Goal: Transaction & Acquisition: Purchase product/service

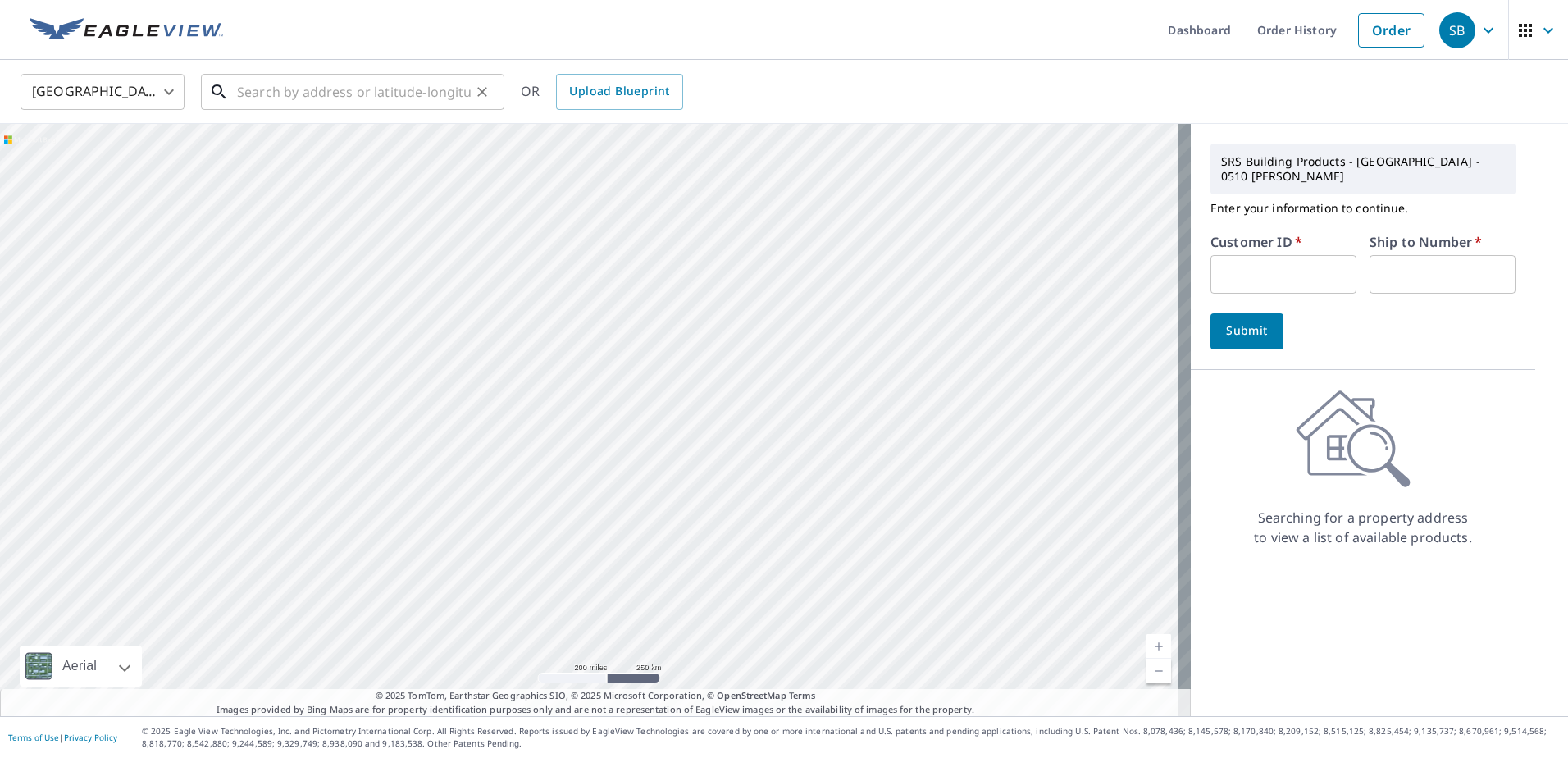
click at [283, 110] on div "​" at bounding box center [352, 92] width 303 height 36
click at [365, 82] on input "text" at bounding box center [354, 92] width 234 height 46
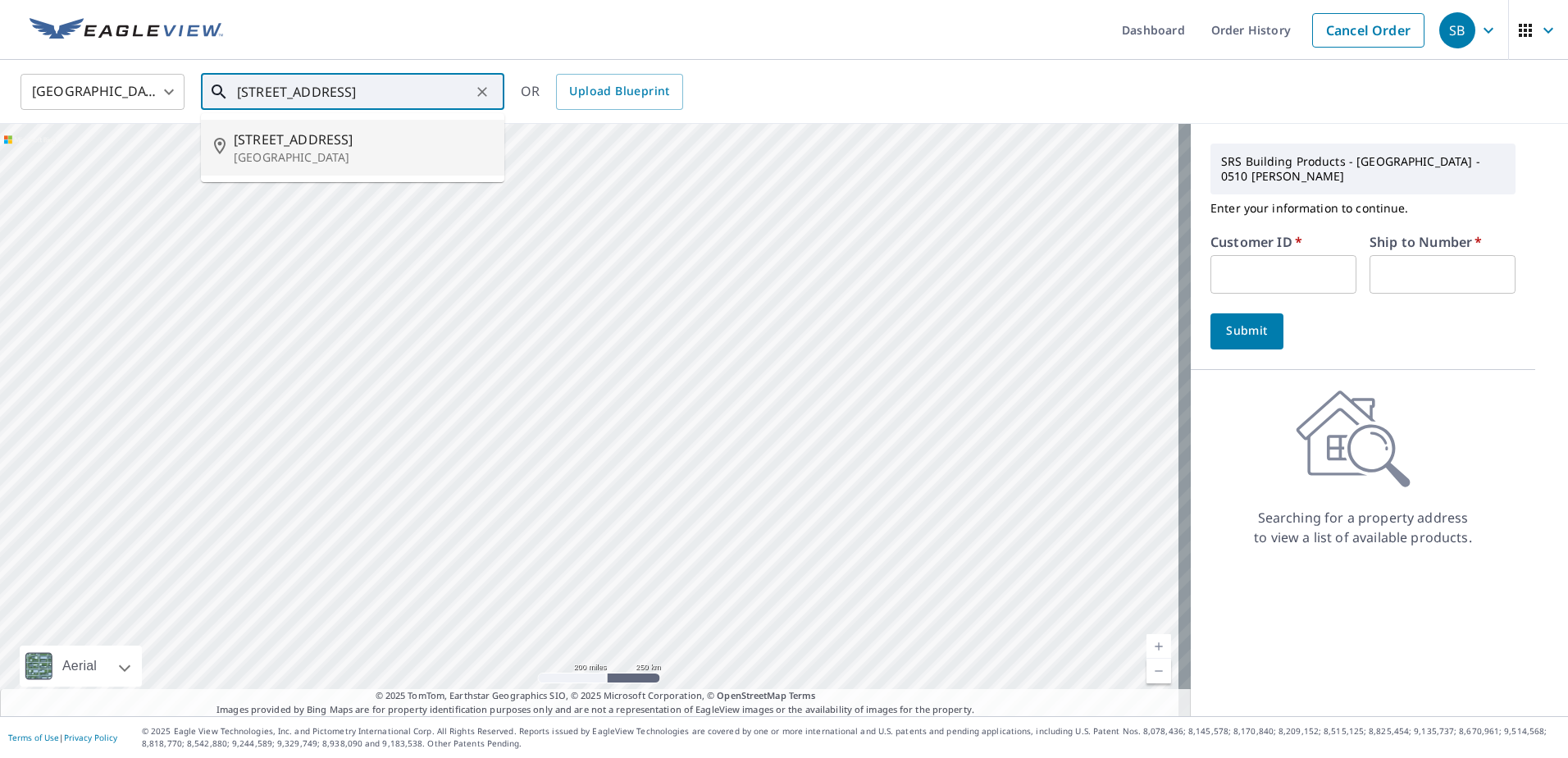
click at [383, 161] on p "[GEOGRAPHIC_DATA]" at bounding box center [362, 157] width 258 height 16
type input "[STREET_ADDRESS]"
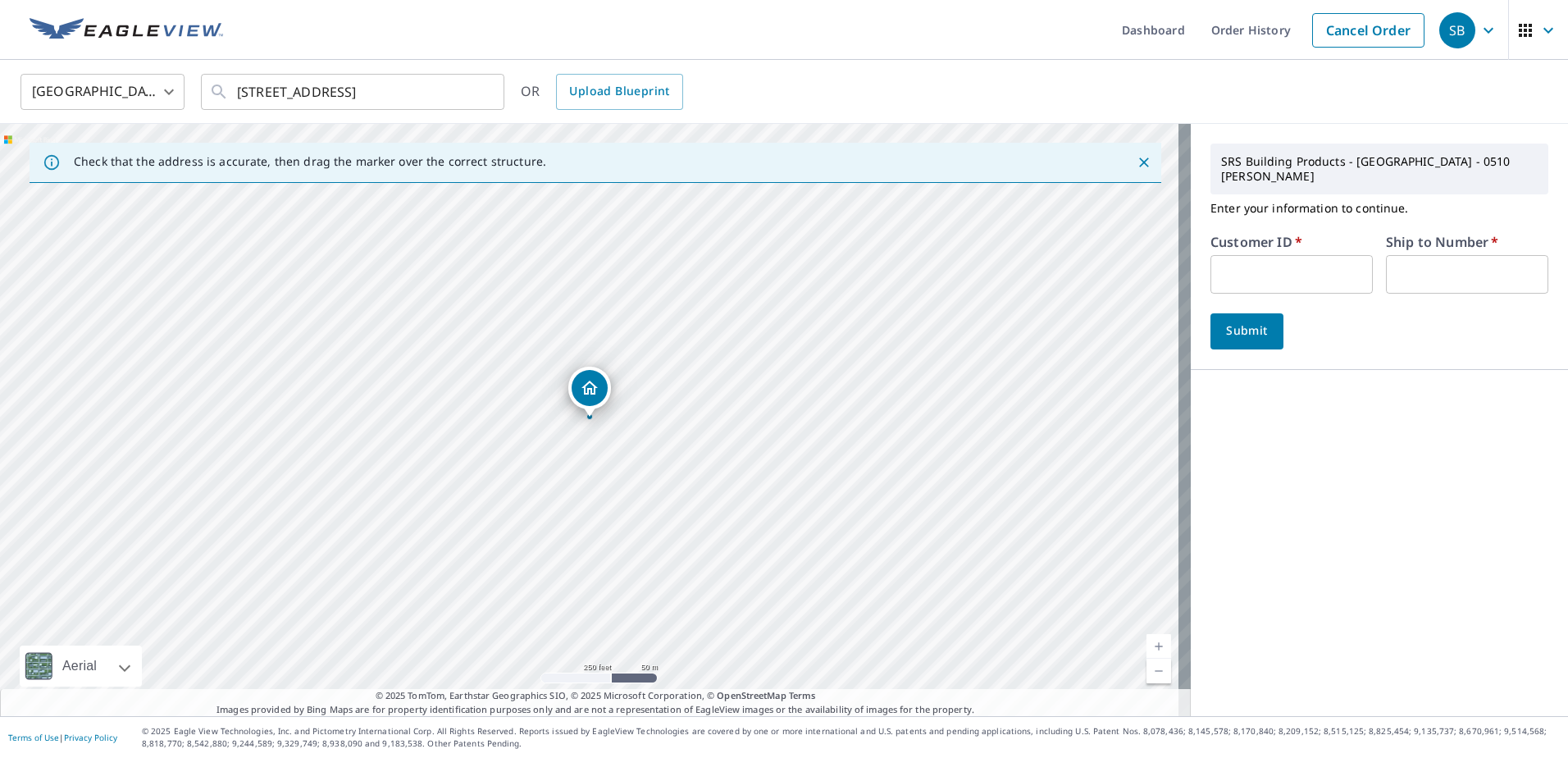
click at [1221, 261] on input "text" at bounding box center [1292, 274] width 162 height 38
type input "HSO510"
type input "1"
click at [1257, 321] on span "Submit" at bounding box center [1246, 331] width 46 height 21
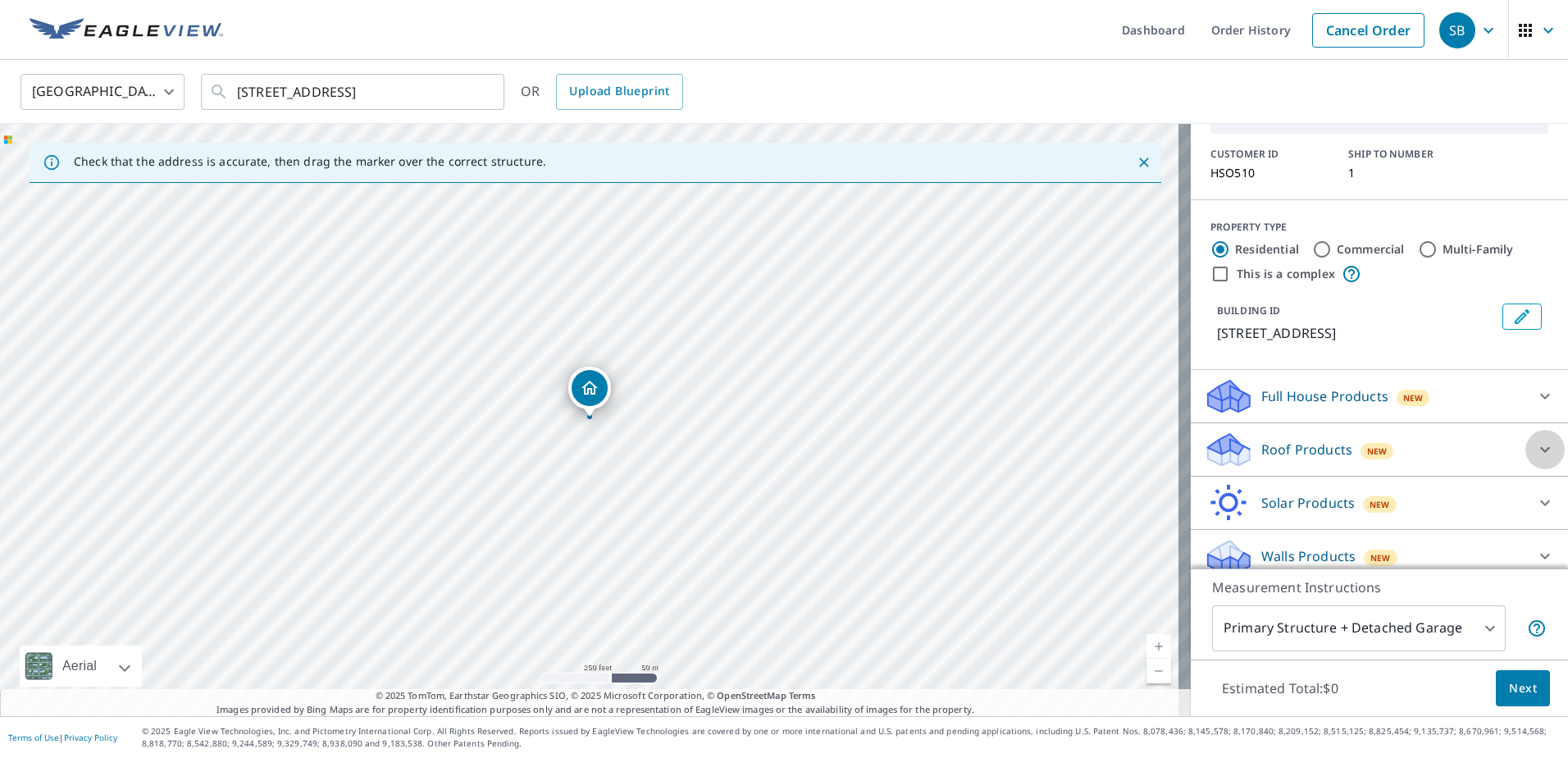
click at [1540, 447] on icon at bounding box center [1545, 449] width 10 height 5
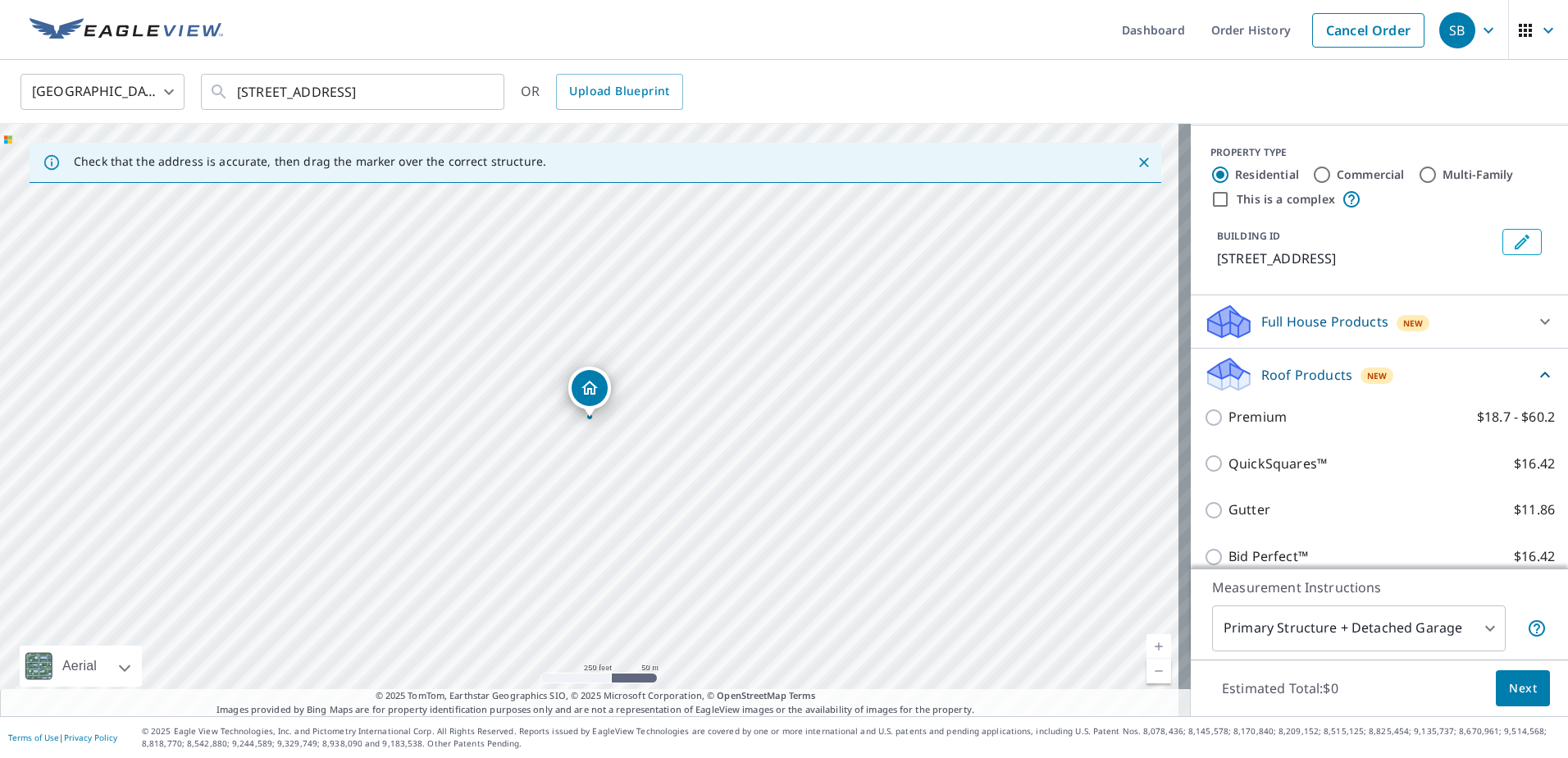
scroll to position [271, 0]
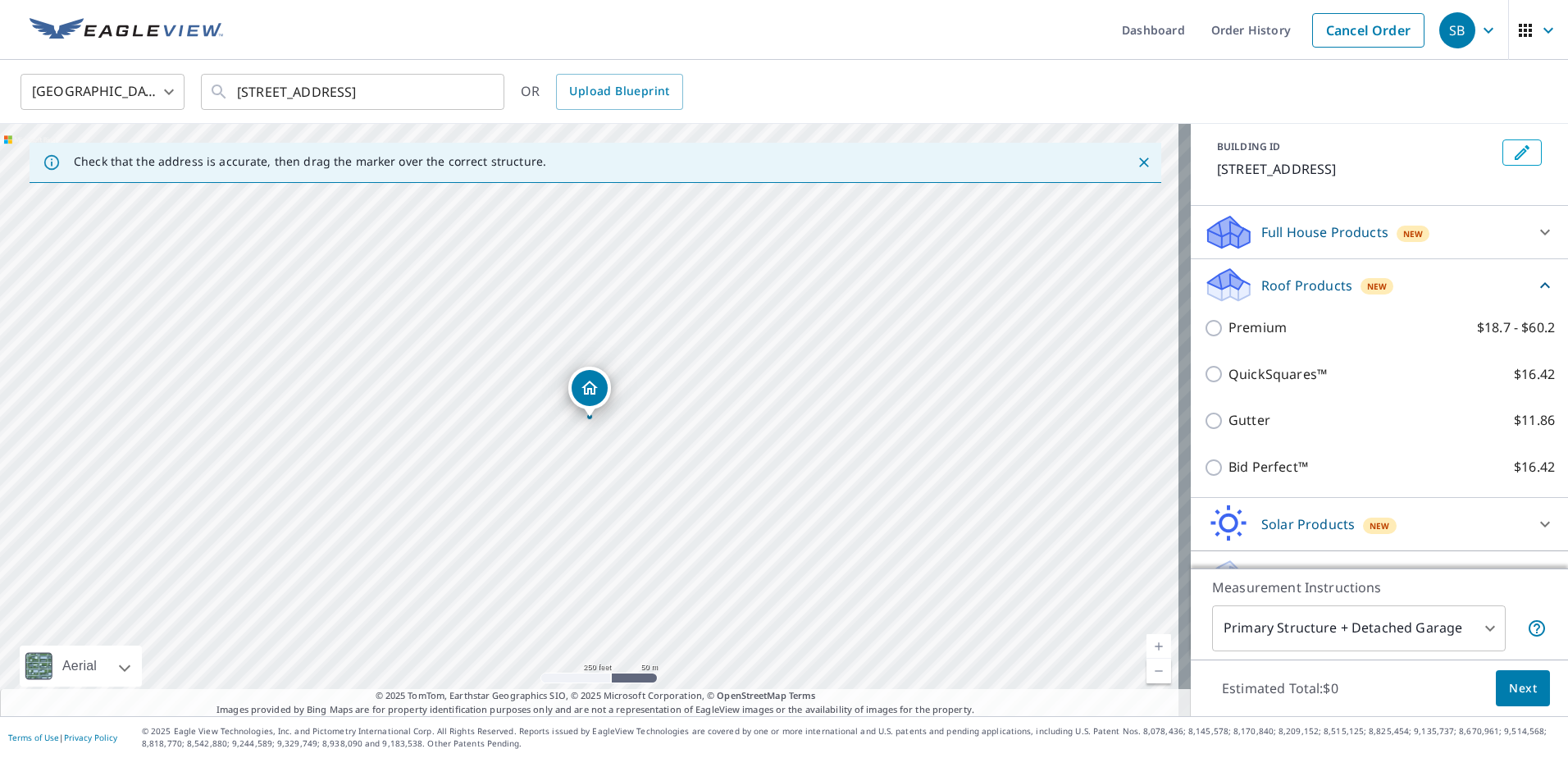
click at [1235, 327] on div "Premium $18.7 - $60.2" at bounding box center [1379, 327] width 351 height 46
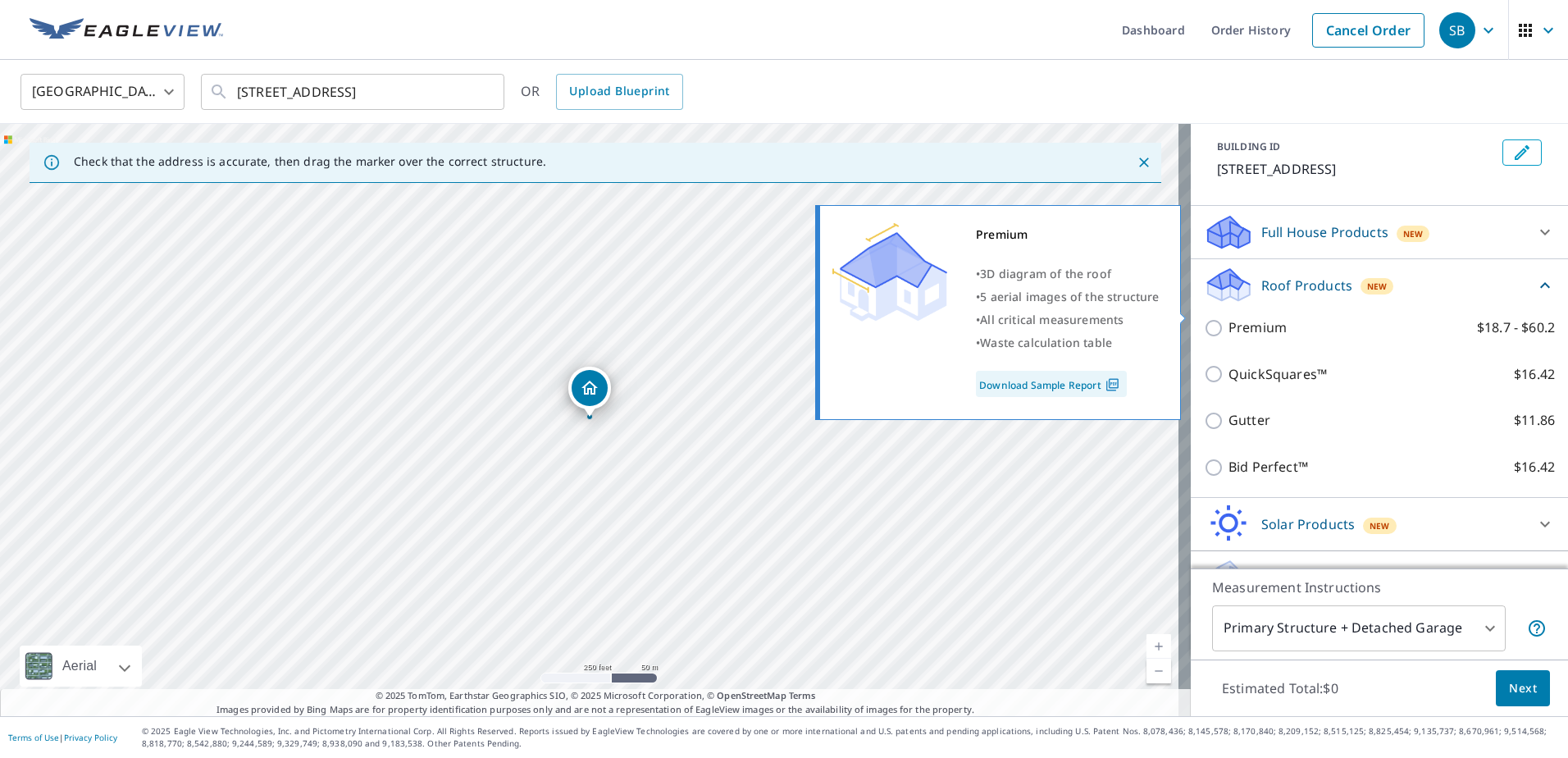
click at [1246, 317] on p "Premium" at bounding box center [1257, 327] width 58 height 21
click at [1228, 318] on input "Premium $18.7 - $60.2" at bounding box center [1216, 328] width 25 height 20
checkbox input "true"
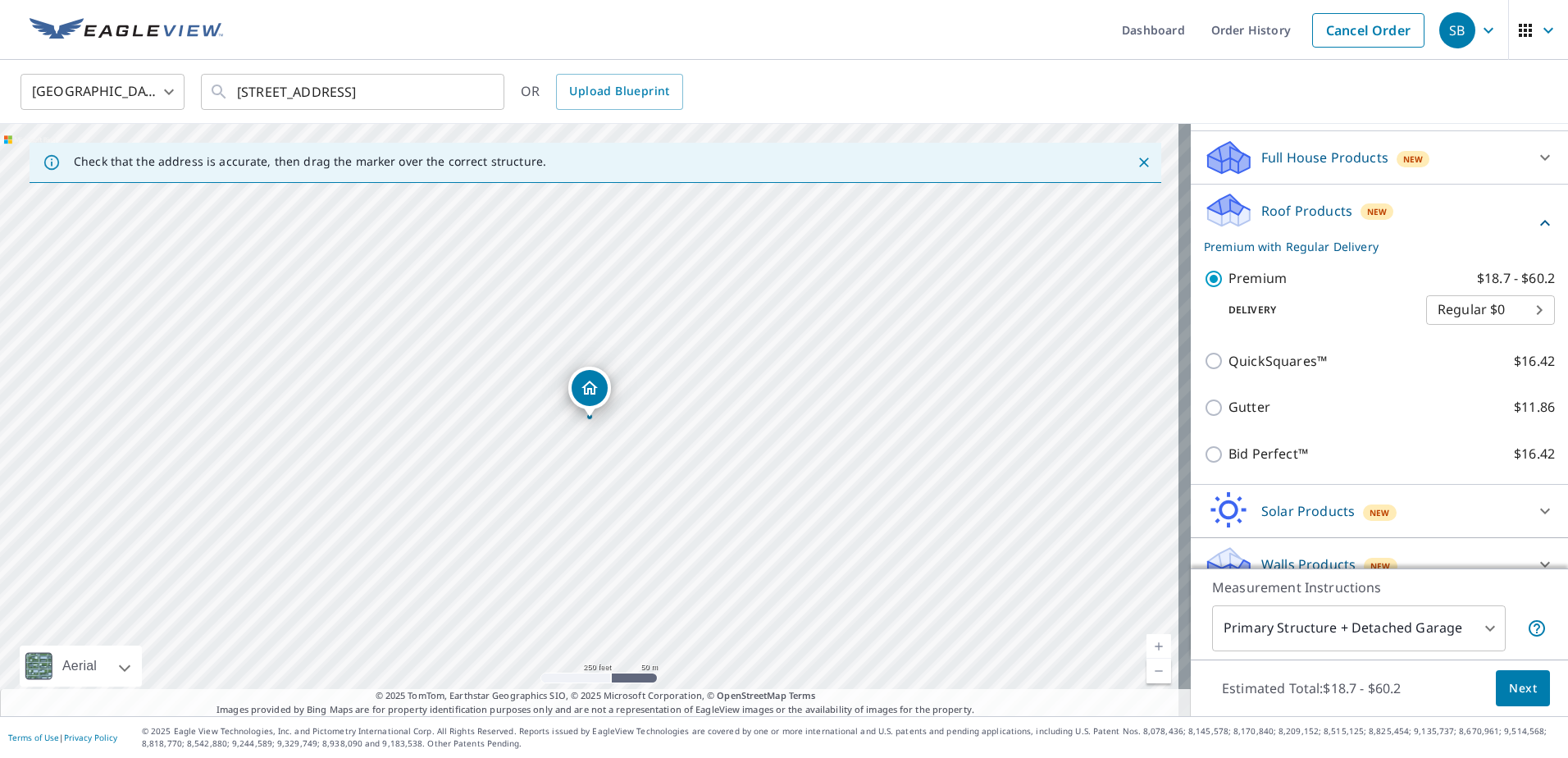
scroll to position [354, 0]
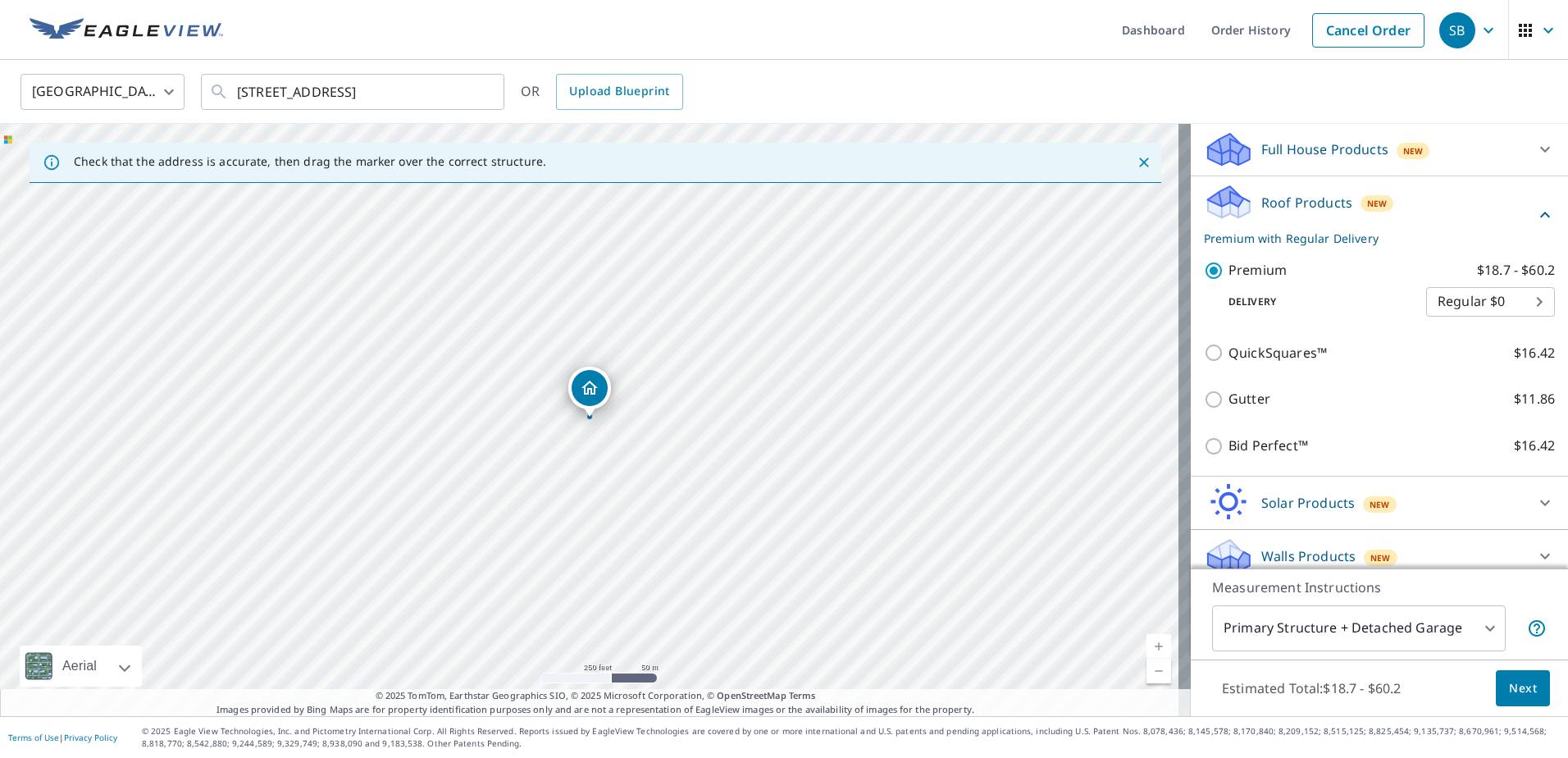
click at [1509, 680] on span "Next" at bounding box center [1523, 688] width 28 height 21
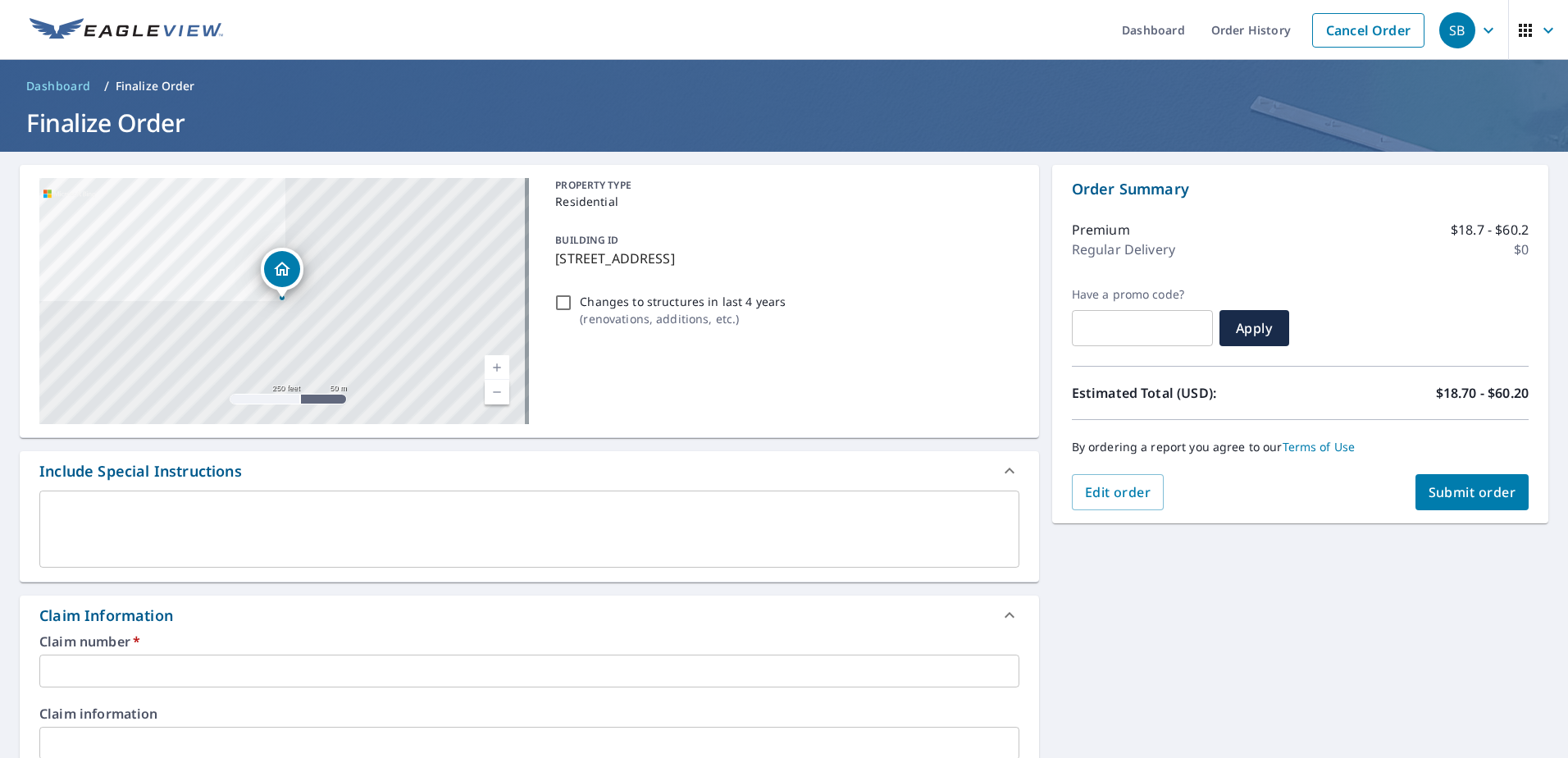
drag, startPoint x: 786, startPoint y: 260, endPoint x: 545, endPoint y: 267, distance: 241.1
click at [548, 267] on div "BUILDING ID [STREET_ADDRESS]" at bounding box center [783, 249] width 470 height 52
checkbox input "true"
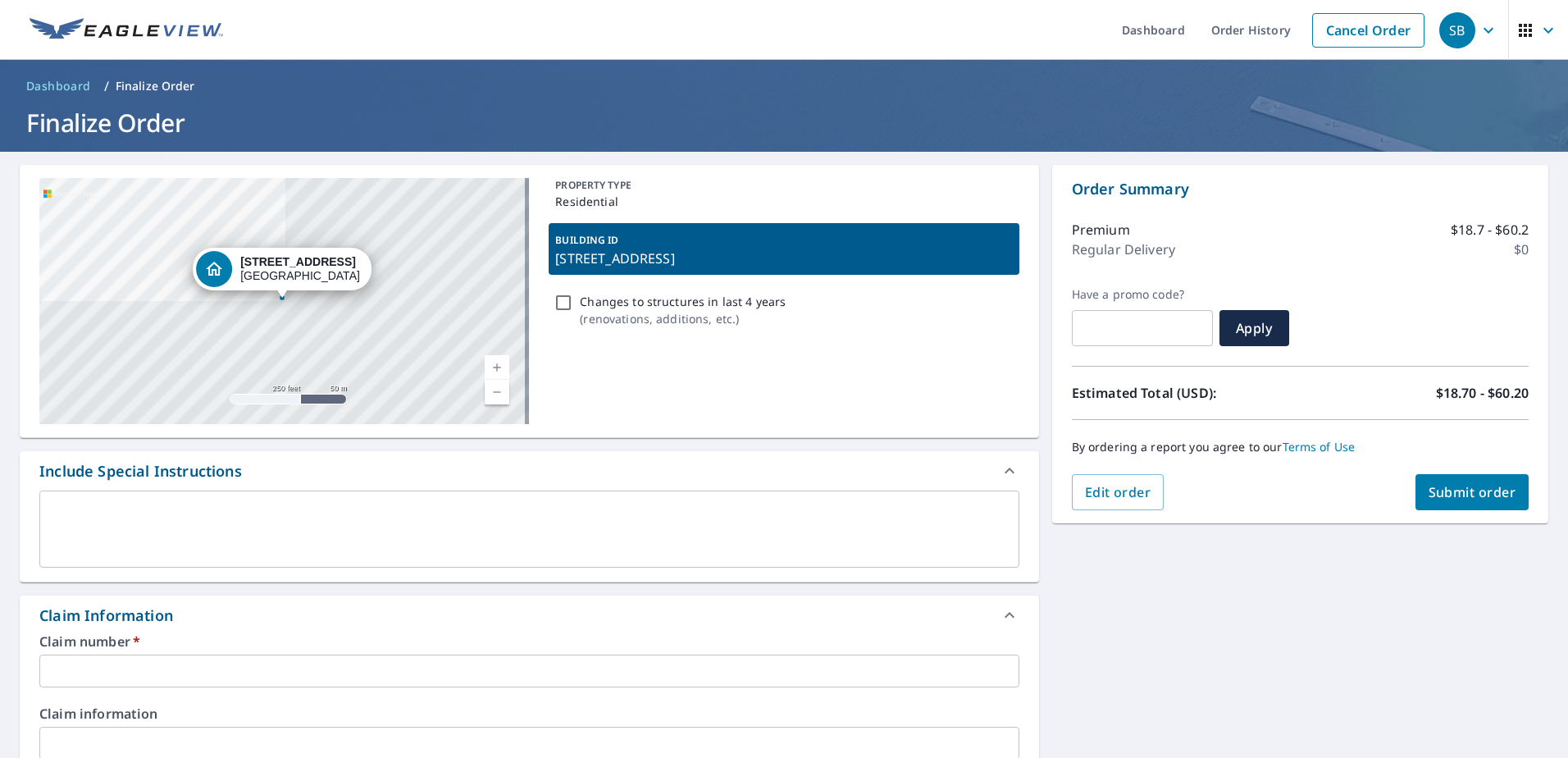
drag, startPoint x: 545, startPoint y: 267, endPoint x: 565, endPoint y: 261, distance: 20.9
copy p "[STREET_ADDRESS]"
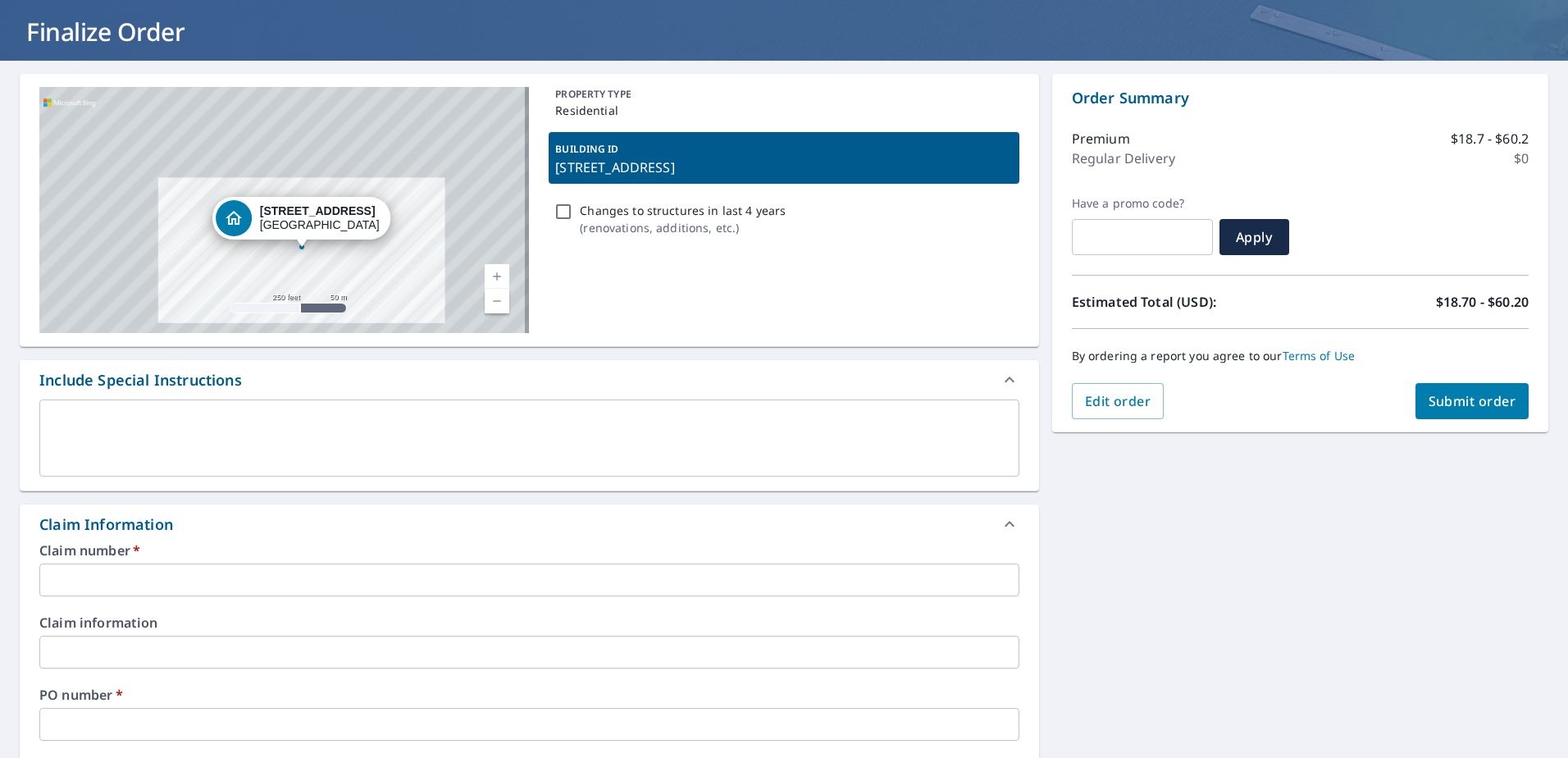
scroll to position [246, 0]
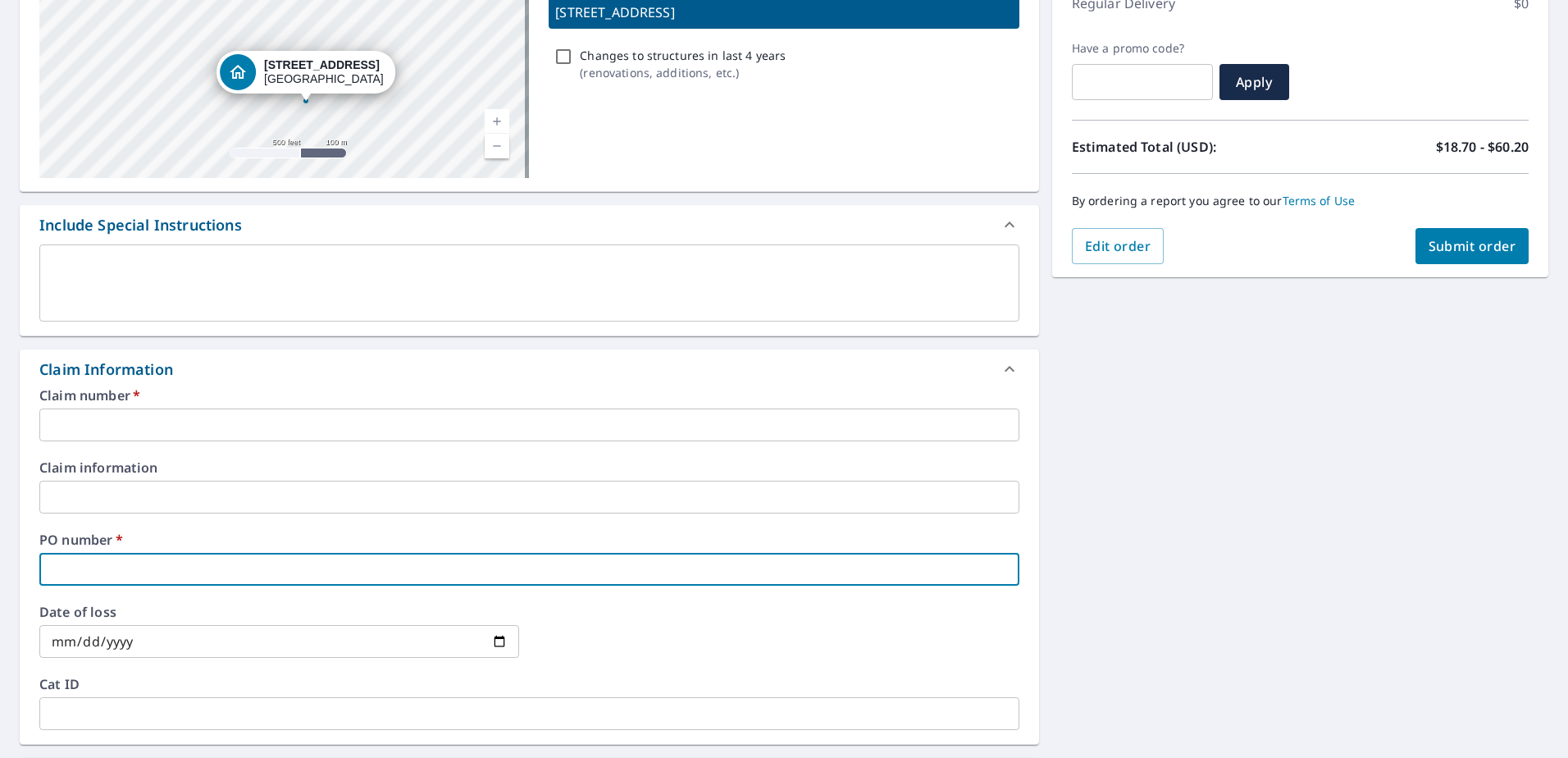
paste input "[STREET_ADDRESS]"
type input "[STREET_ADDRESS]"
checkbox input "true"
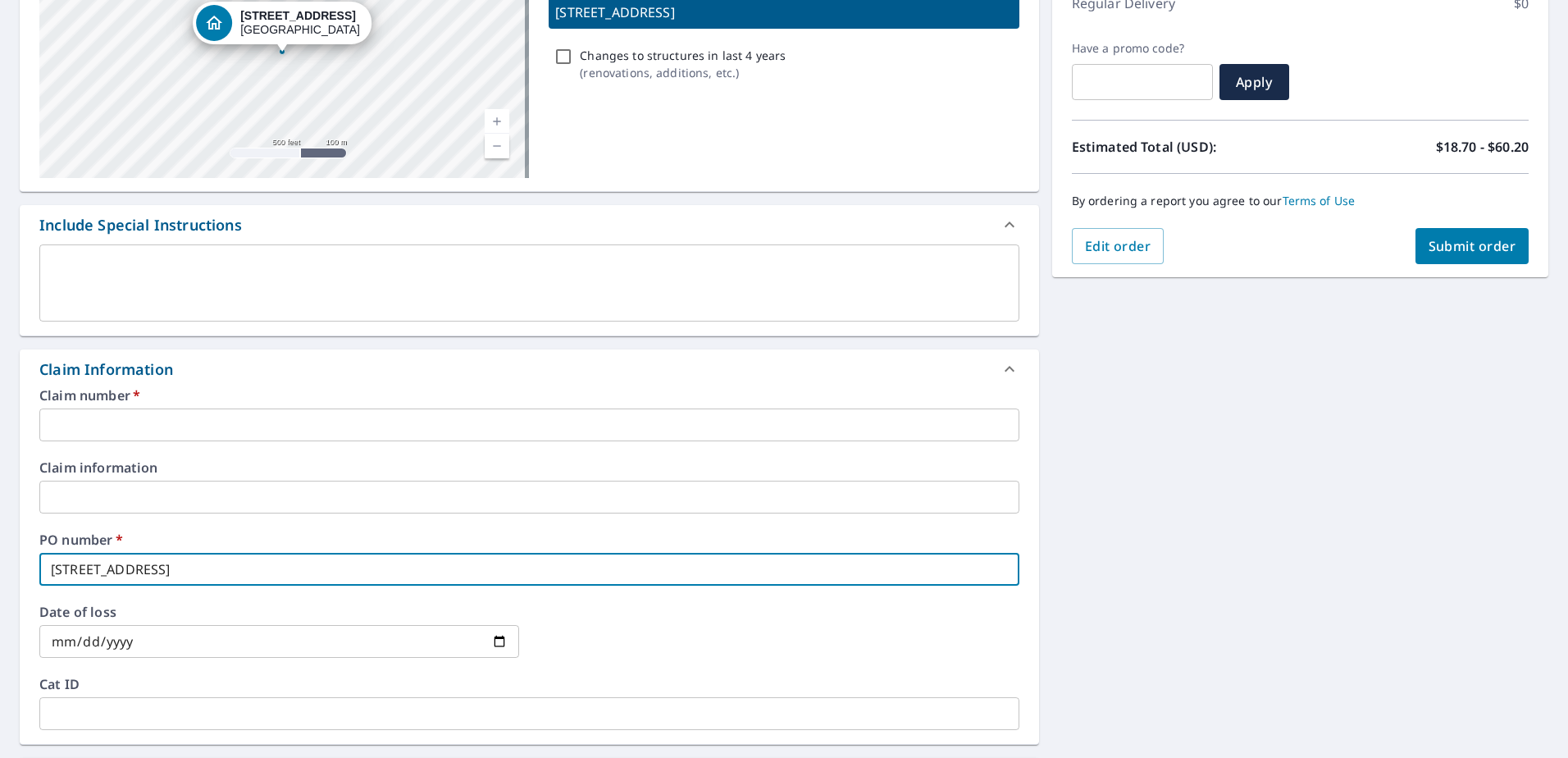
type input "[STREET_ADDRESS]"
click at [146, 420] on input "text" at bounding box center [529, 424] width 980 height 33
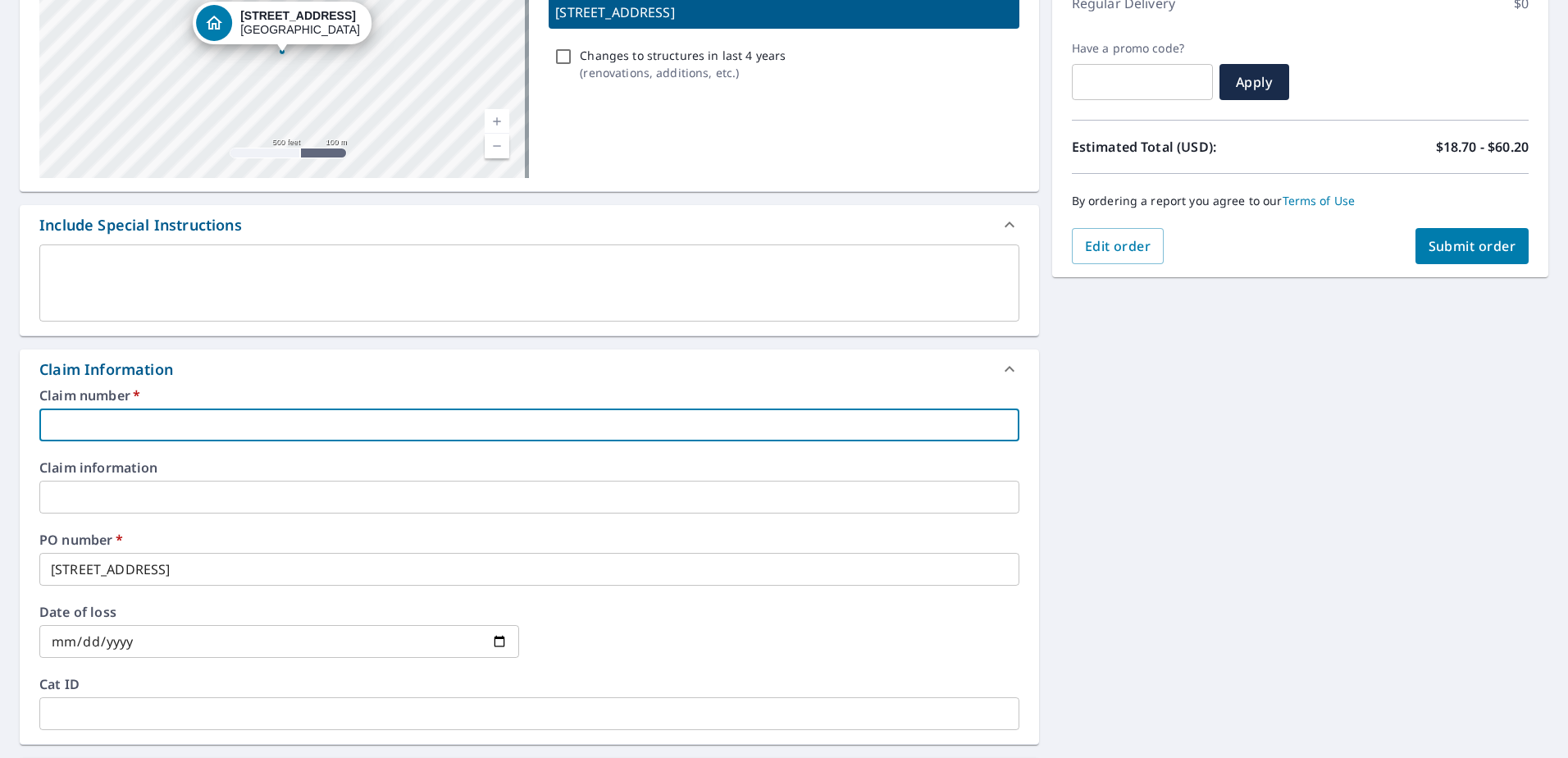
type input "HSO510"
checkbox input "true"
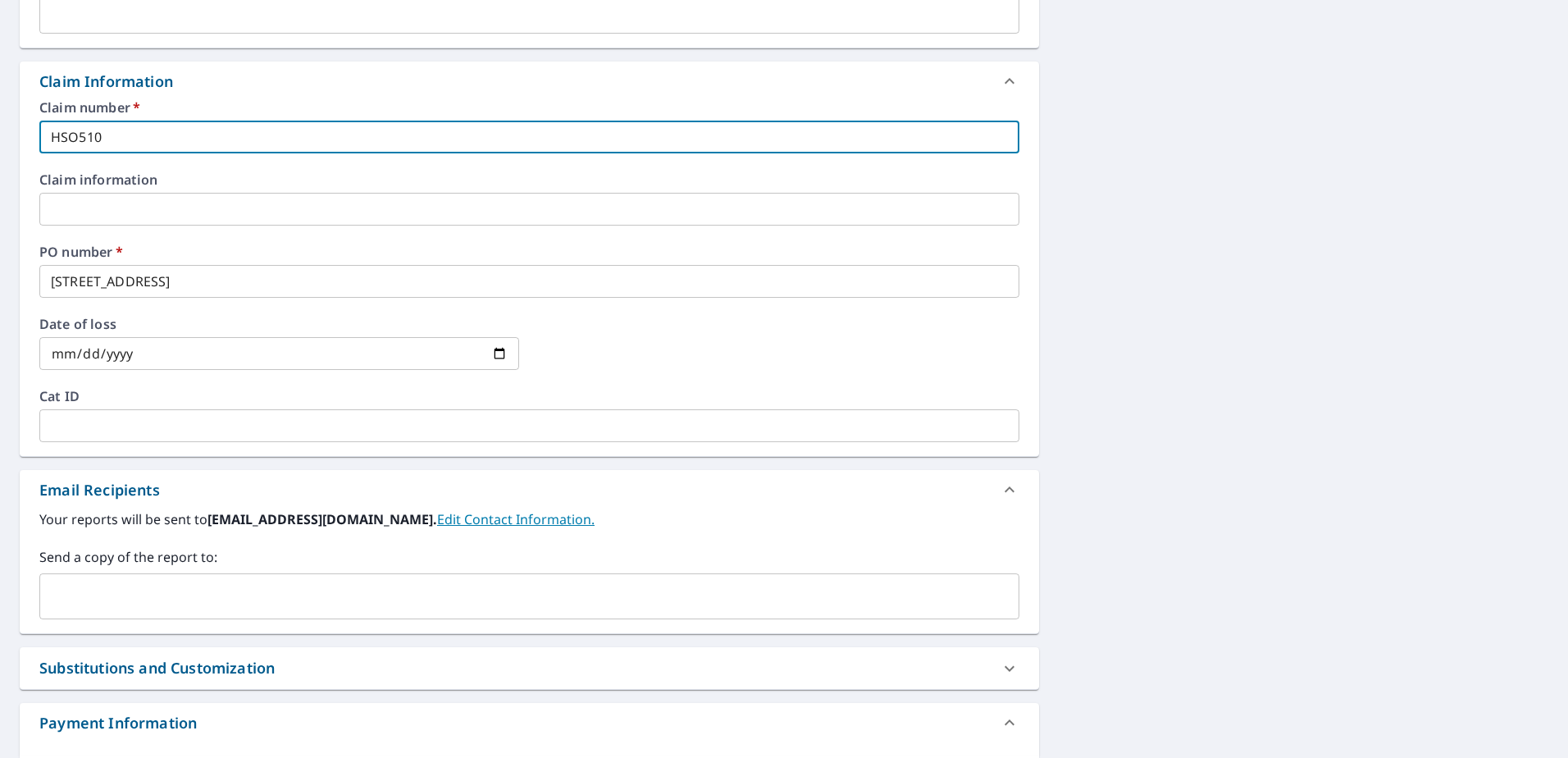
scroll to position [574, 0]
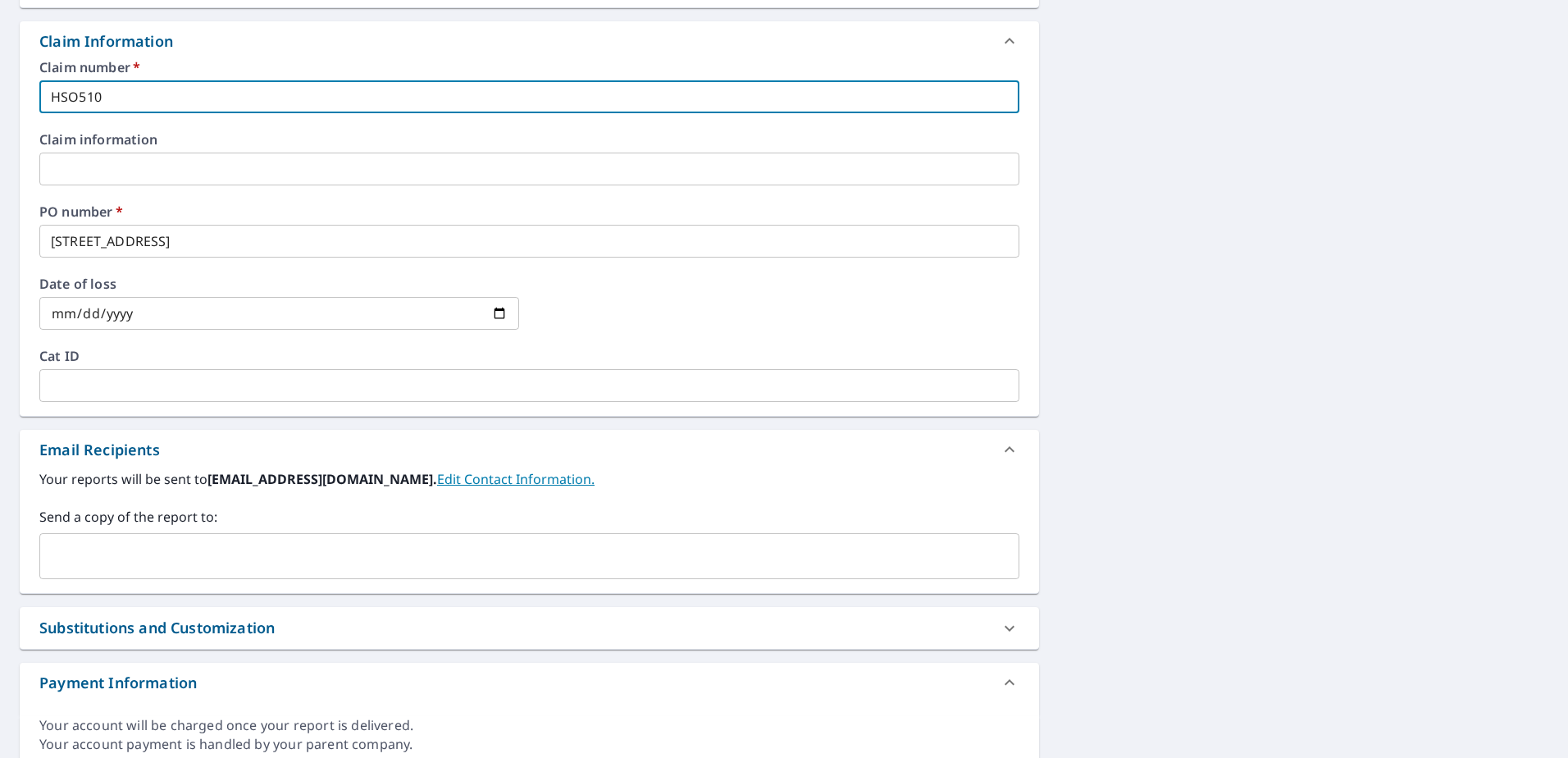
click at [196, 556] on input "text" at bounding box center [516, 556] width 940 height 31
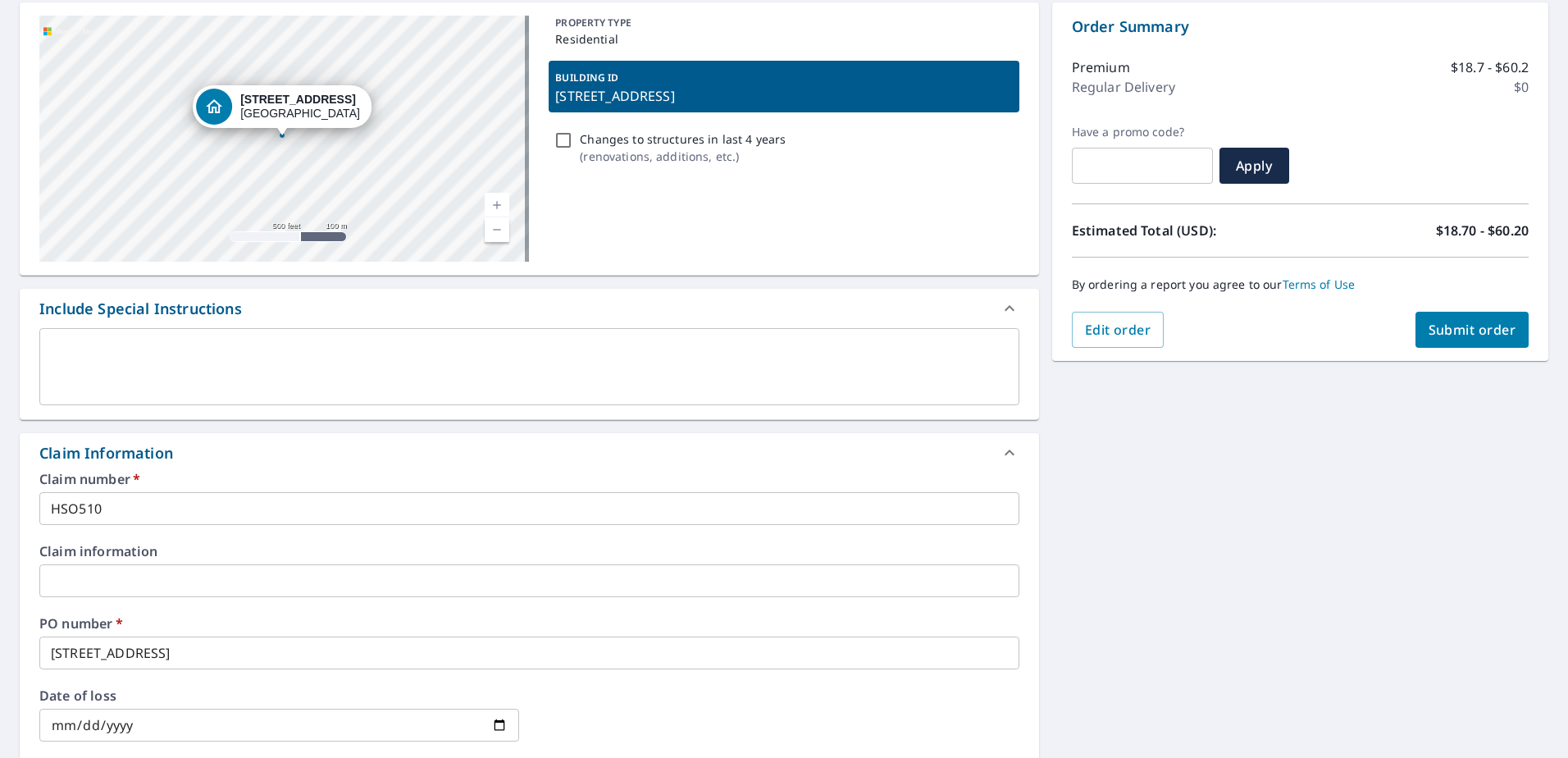
scroll to position [0, 0]
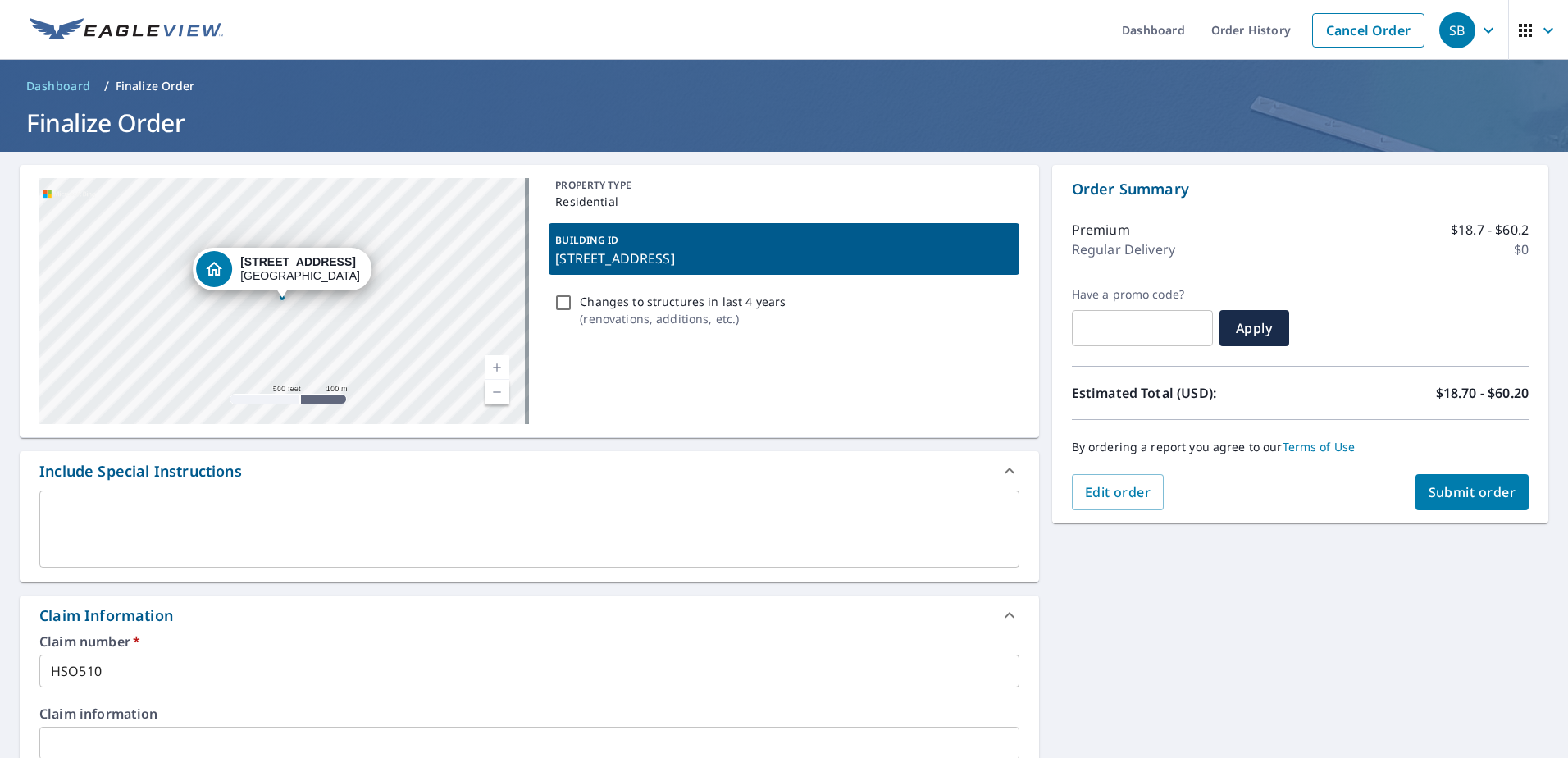
type input "[EMAIL_ADDRESS][PERSON_NAME][DOMAIN_NAME]"
click at [1440, 491] on span "Submit order" at bounding box center [1472, 492] width 87 height 18
checkbox input "true"
